Goal: Navigation & Orientation: Find specific page/section

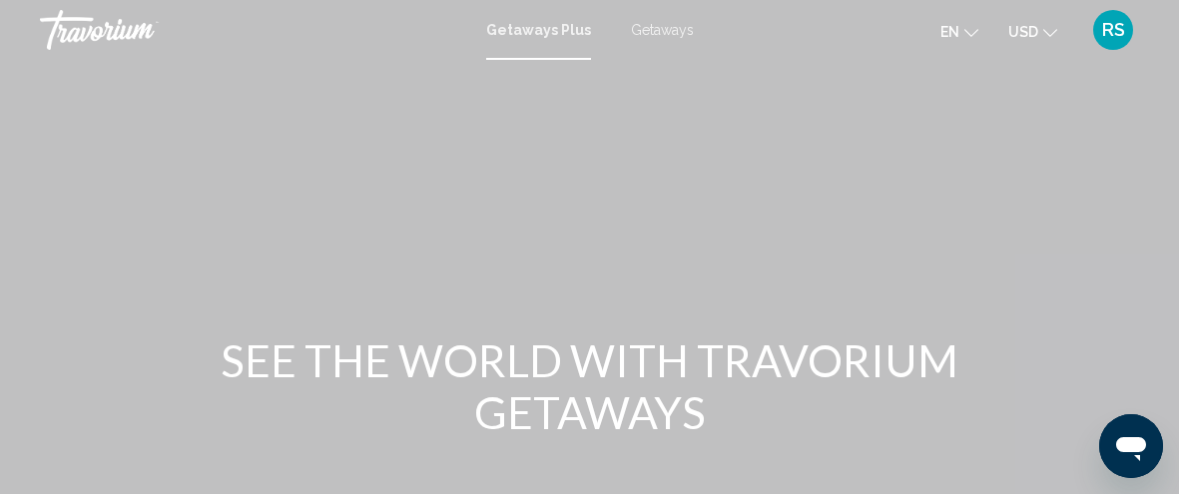
click at [1024, 29] on span "USD" at bounding box center [1024, 32] width 30 height 16
